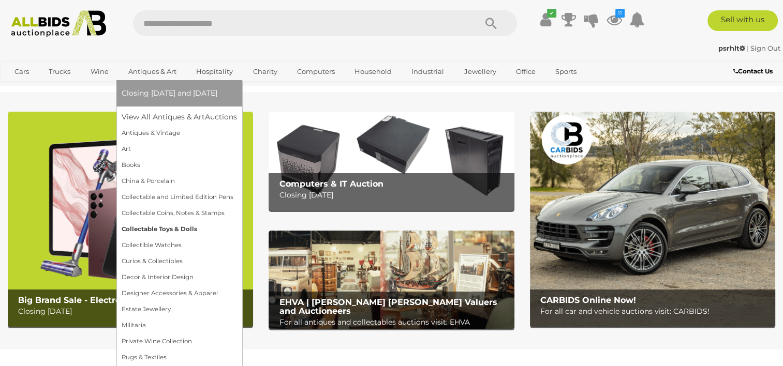
click at [168, 226] on link "Collectable Toys & Dolls" at bounding box center [179, 230] width 115 height 16
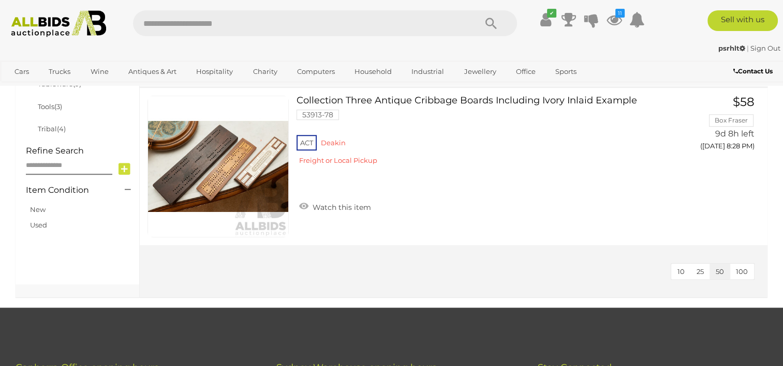
scroll to position [483, 0]
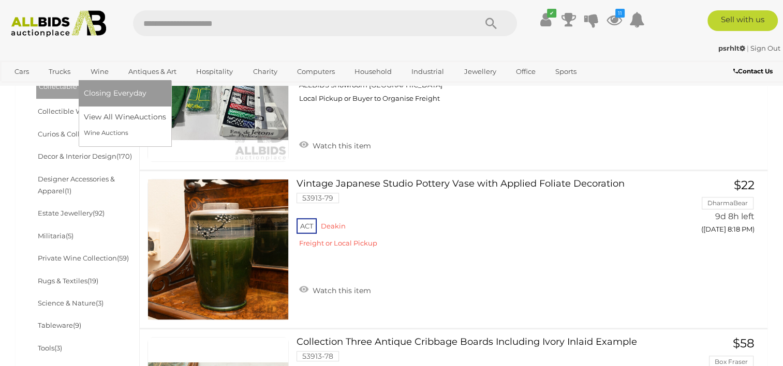
click at [99, 68] on link "Wine" at bounding box center [100, 71] width 32 height 17
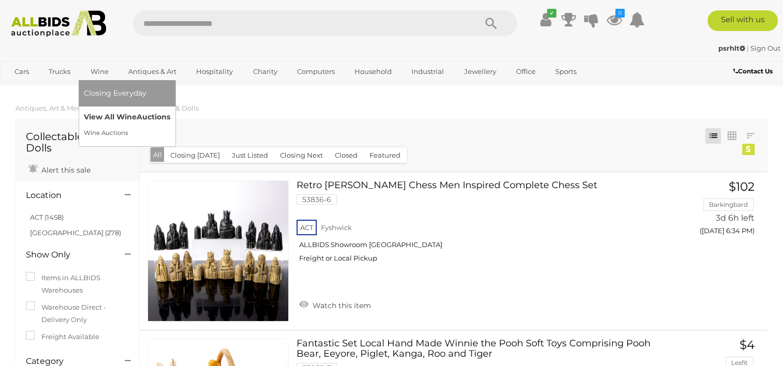
click at [126, 116] on link "View All Wine Auctions" at bounding box center [127, 117] width 86 height 16
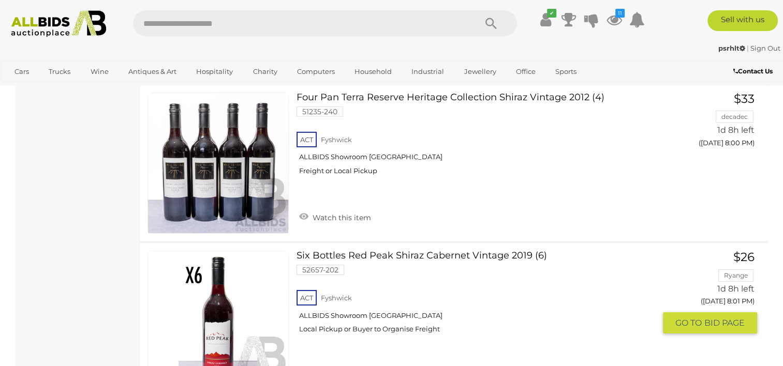
scroll to position [7487, 0]
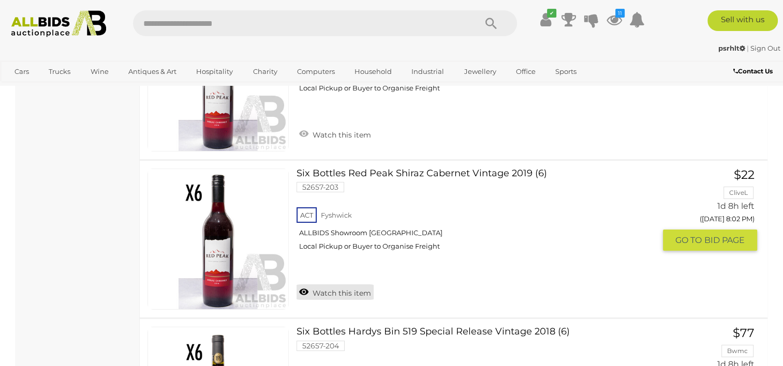
click at [335, 285] on link "Watch this item" at bounding box center [335, 293] width 77 height 16
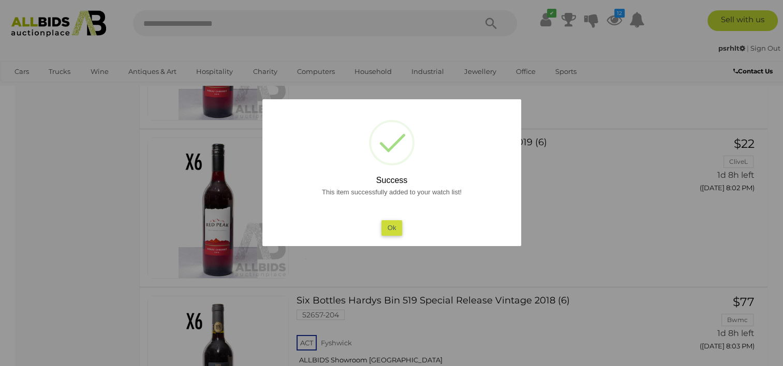
click at [393, 225] on button "Ok" at bounding box center [391, 227] width 21 height 15
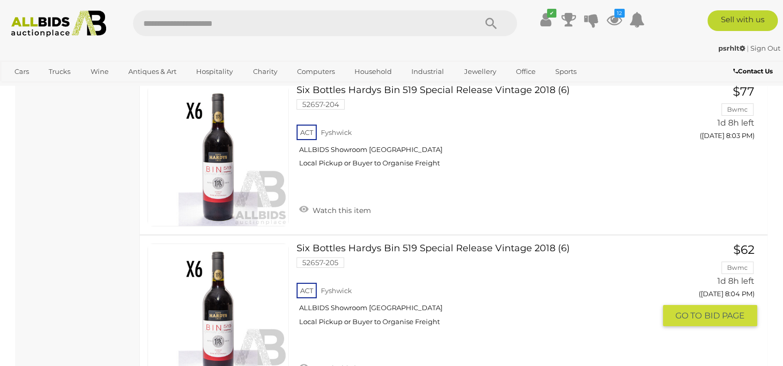
scroll to position [7970, 0]
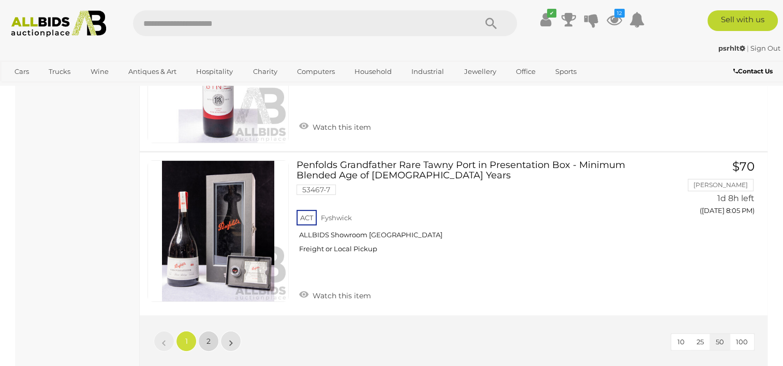
click at [207, 337] on span "2" at bounding box center [209, 341] width 4 height 9
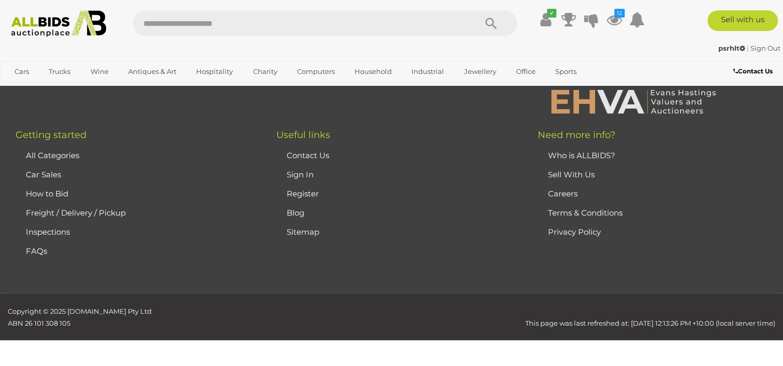
scroll to position [161, 0]
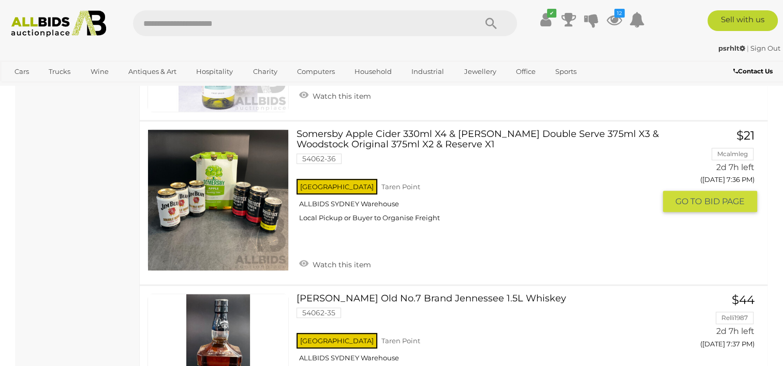
scroll to position [161, 0]
